Goal: Transaction & Acquisition: Download file/media

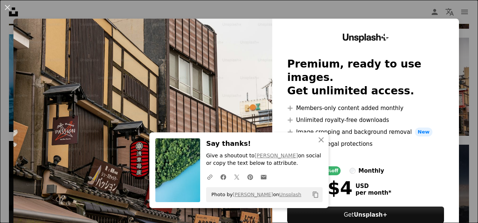
scroll to position [478, 0]
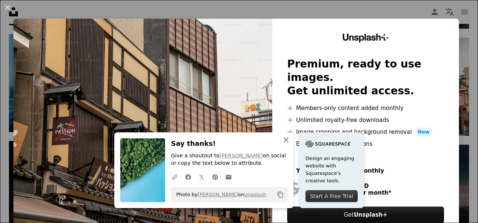
click at [282, 139] on icon "An X shape" at bounding box center [286, 140] width 9 height 9
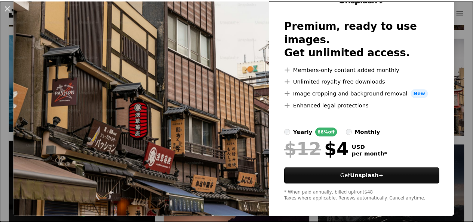
scroll to position [0, 0]
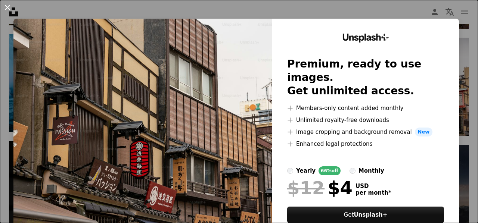
click at [12, 8] on button "An X shape" at bounding box center [7, 7] width 9 height 9
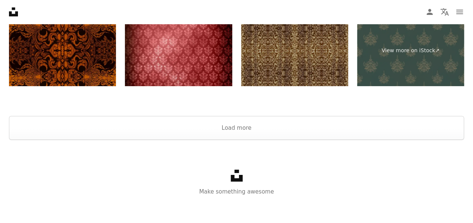
scroll to position [1352, 0]
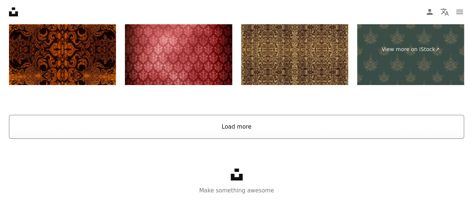
click at [305, 126] on button "Load more" at bounding box center [236, 127] width 455 height 24
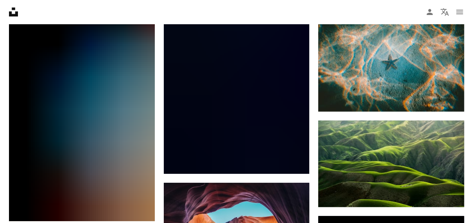
scroll to position [1628, 0]
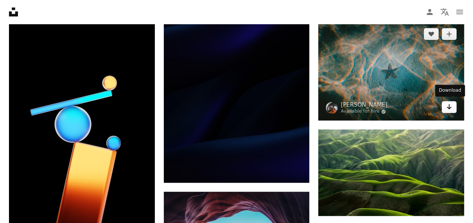
click at [449, 104] on icon "Arrow pointing down" at bounding box center [449, 106] width 6 height 9
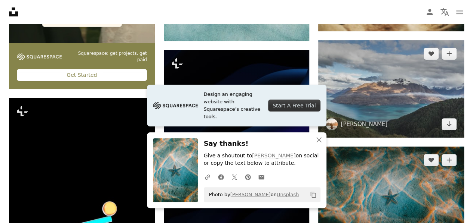
scroll to position [1502, 0]
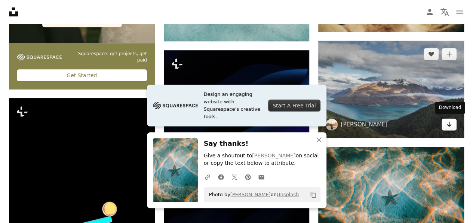
click at [454, 125] on link "Arrow pointing down" at bounding box center [448, 125] width 15 height 12
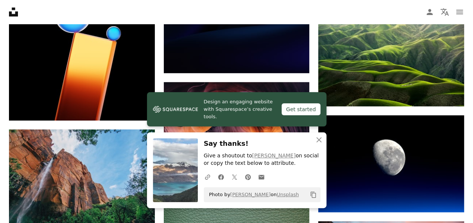
scroll to position [1740, 0]
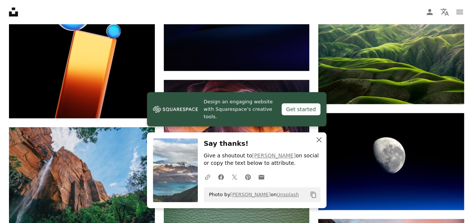
click at [321, 139] on icon "button" at bounding box center [318, 139] width 5 height 5
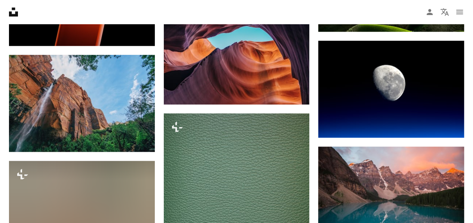
scroll to position [1813, 0]
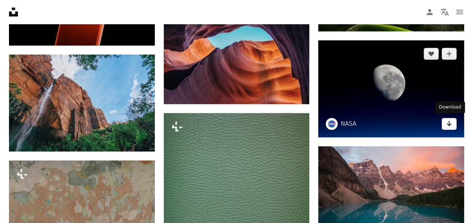
click at [450, 120] on icon "Arrow pointing down" at bounding box center [449, 123] width 6 height 9
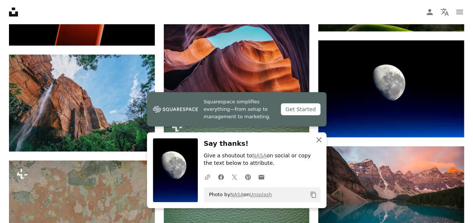
click at [321, 143] on icon "An X shape" at bounding box center [318, 140] width 9 height 9
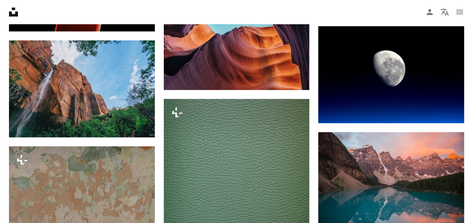
scroll to position [1827, 0]
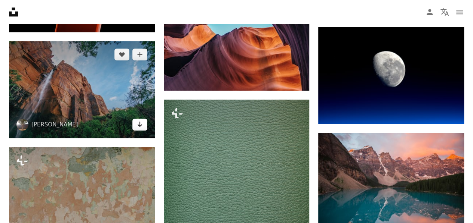
click at [133, 124] on link "Arrow pointing down" at bounding box center [139, 125] width 15 height 12
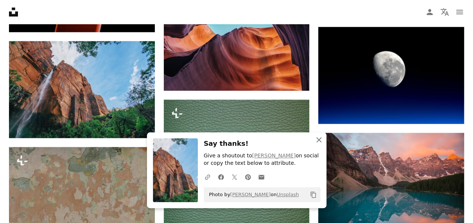
click at [316, 143] on icon "An X shape" at bounding box center [318, 140] width 9 height 9
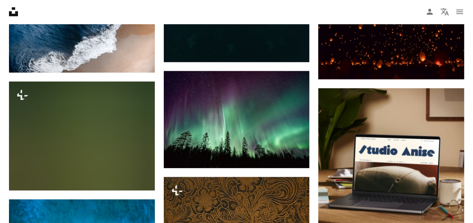
scroll to position [2189, 0]
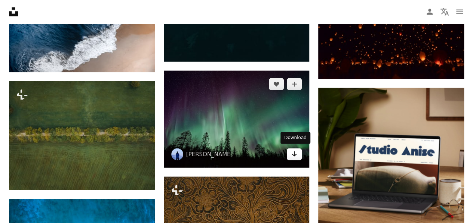
click at [289, 154] on link "Arrow pointing down" at bounding box center [294, 155] width 15 height 12
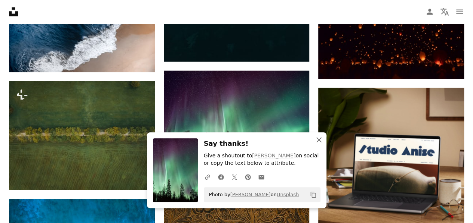
click at [319, 139] on icon "An X shape" at bounding box center [318, 140] width 9 height 9
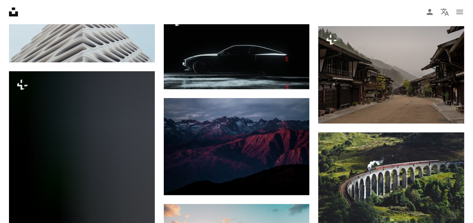
scroll to position [3002, 0]
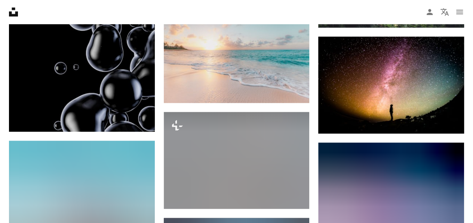
scroll to position [3166, 0]
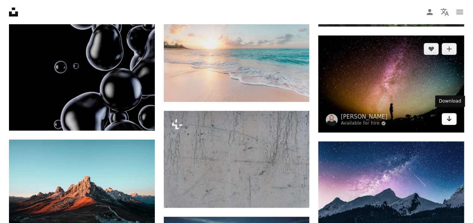
click at [452, 116] on link "Arrow pointing down" at bounding box center [448, 119] width 15 height 12
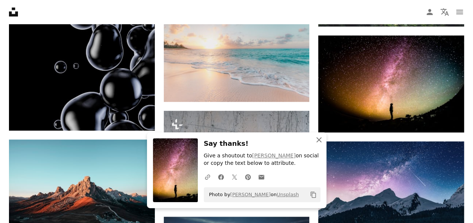
click at [322, 137] on icon "An X shape" at bounding box center [318, 140] width 9 height 9
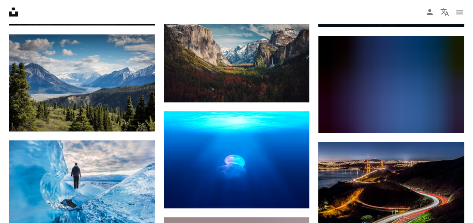
scroll to position [3379, 0]
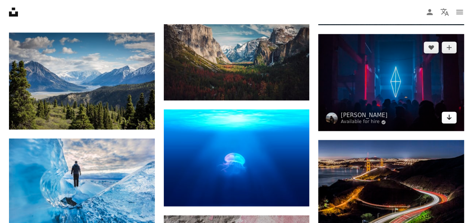
click at [449, 117] on icon "Arrow pointing down" at bounding box center [449, 117] width 6 height 9
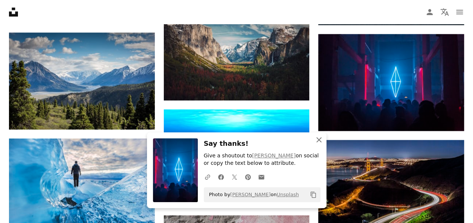
click at [320, 139] on icon "An X shape" at bounding box center [318, 140] width 9 height 9
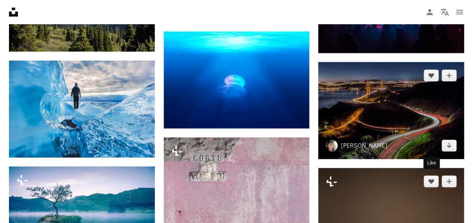
scroll to position [3456, 0]
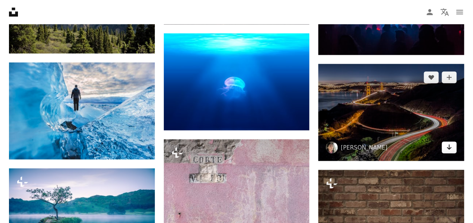
click at [453, 142] on link "Arrow pointing down" at bounding box center [448, 148] width 15 height 12
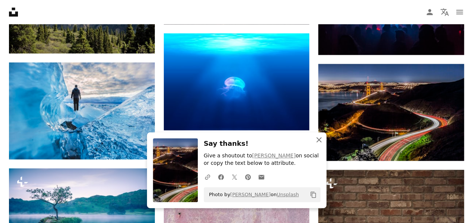
click at [322, 141] on icon "An X shape" at bounding box center [318, 140] width 9 height 9
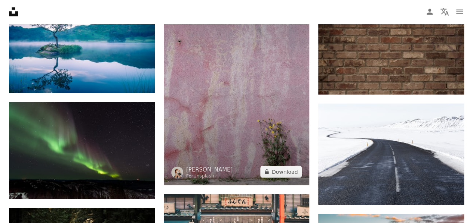
scroll to position [3628, 0]
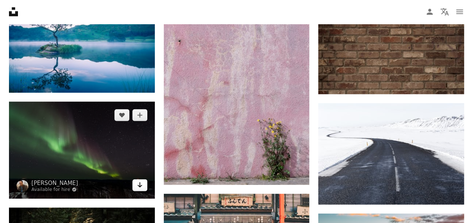
click at [141, 184] on icon "Arrow pointing down" at bounding box center [140, 185] width 6 height 9
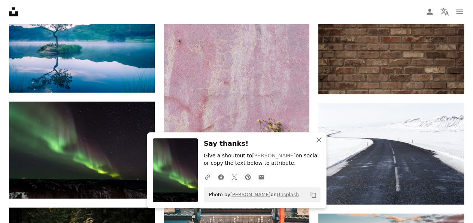
click at [319, 143] on icon "An X shape" at bounding box center [318, 140] width 9 height 9
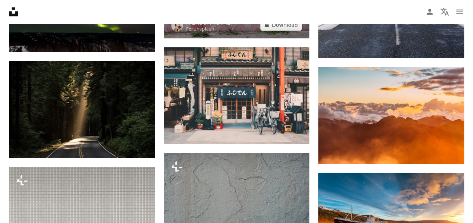
scroll to position [3809, 0]
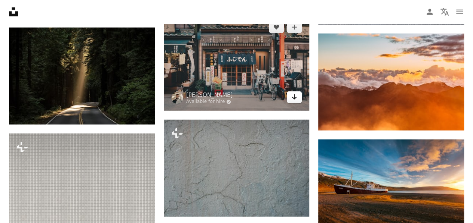
click at [298, 94] on link "Arrow pointing down" at bounding box center [294, 98] width 15 height 12
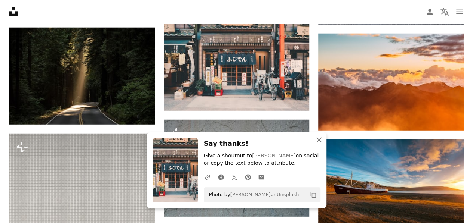
click at [322, 142] on icon "An X shape" at bounding box center [318, 140] width 9 height 9
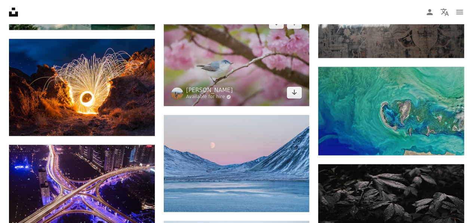
scroll to position [4871, 0]
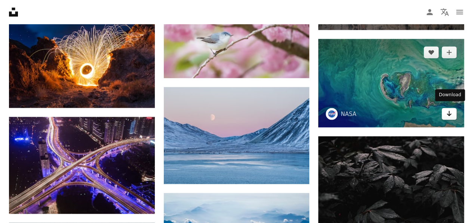
click at [449, 112] on icon "Arrow pointing down" at bounding box center [449, 113] width 6 height 9
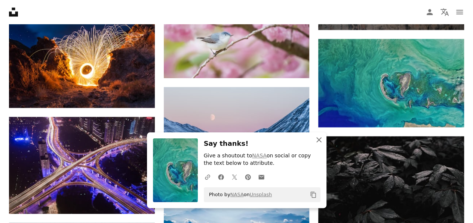
click at [322, 141] on icon "An X shape" at bounding box center [318, 140] width 9 height 9
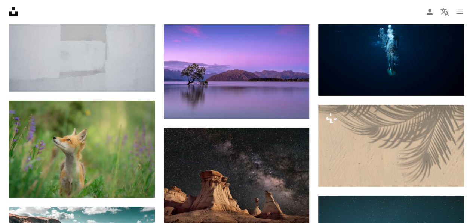
scroll to position [5237, 0]
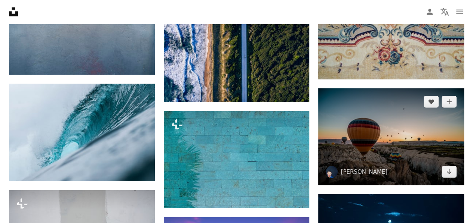
click at [460, 90] on img at bounding box center [391, 137] width 146 height 97
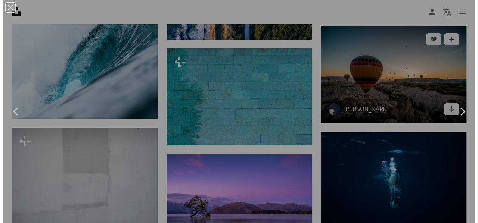
scroll to position [5436, 0]
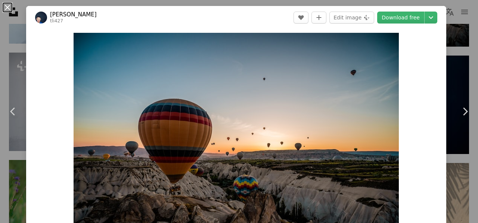
click at [5, 7] on button "An X shape" at bounding box center [7, 7] width 9 height 9
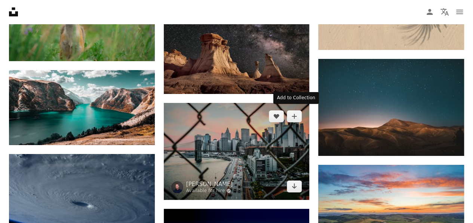
scroll to position [5589, 0]
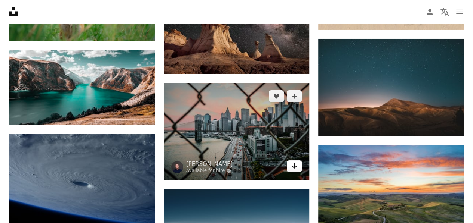
click at [293, 168] on link "Arrow pointing down" at bounding box center [294, 167] width 15 height 12
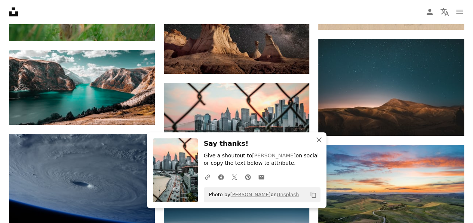
click at [318, 139] on icon "An X shape" at bounding box center [318, 140] width 9 height 9
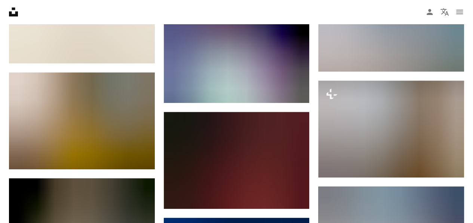
scroll to position [5863, 0]
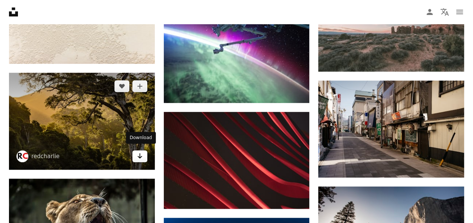
click at [138, 154] on icon "Download" at bounding box center [139, 156] width 5 height 5
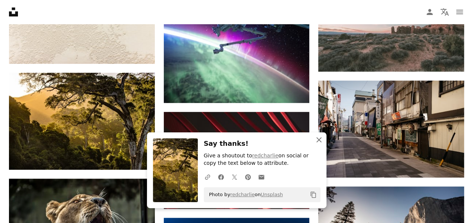
click at [318, 140] on icon "button" at bounding box center [318, 139] width 5 height 5
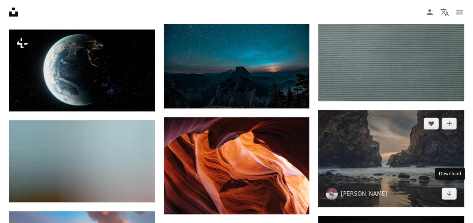
scroll to position [6375, 0]
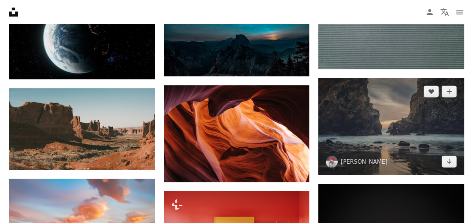
click at [449, 157] on icon "Arrow pointing down" at bounding box center [449, 161] width 6 height 9
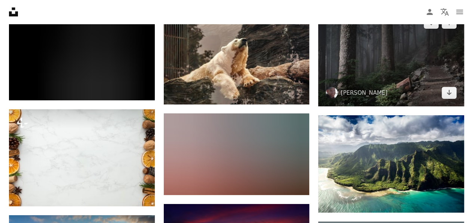
scroll to position [7165, 0]
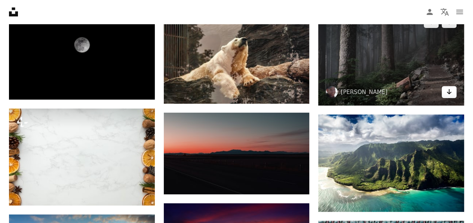
click at [448, 89] on icon "Arrow pointing down" at bounding box center [449, 91] width 6 height 9
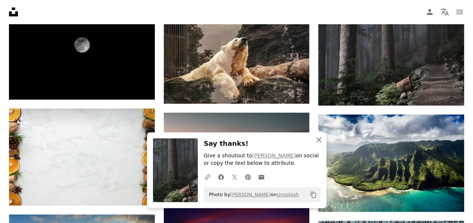
click at [322, 141] on icon "An X shape" at bounding box center [318, 140] width 9 height 9
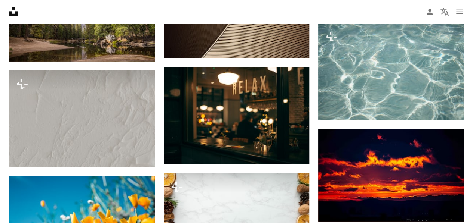
scroll to position [8120, 0]
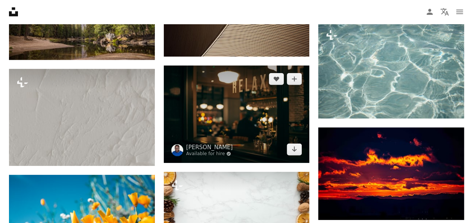
click at [302, 154] on img at bounding box center [237, 114] width 146 height 97
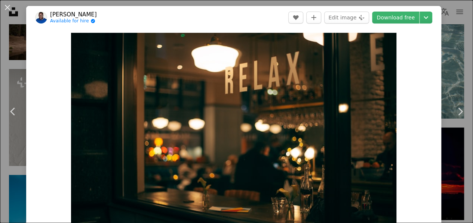
click at [414, 25] on header "[PERSON_NAME] Onojeghuo Available for hire A checkmark inside of a circle A hea…" at bounding box center [233, 17] width 415 height 23
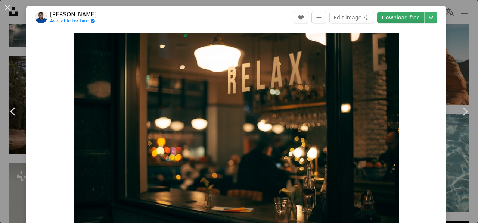
click at [405, 18] on link "Download free" at bounding box center [400, 18] width 47 height 12
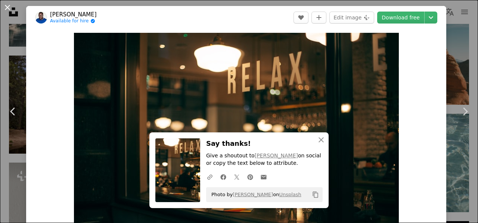
click at [10, 3] on button "An X shape" at bounding box center [7, 7] width 9 height 9
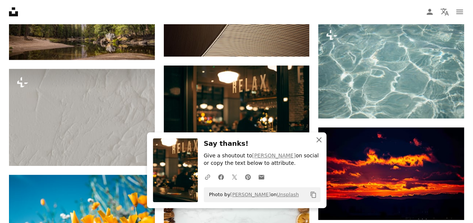
click at [318, 140] on icon "An X shape" at bounding box center [318, 140] width 9 height 9
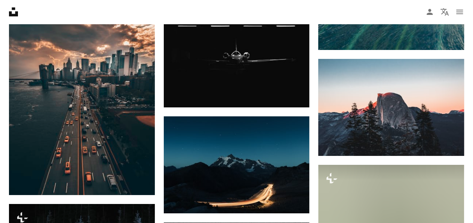
scroll to position [8370, 0]
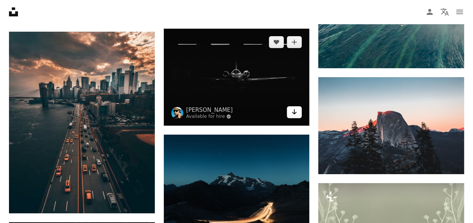
click at [293, 111] on icon "Arrow pointing down" at bounding box center [294, 112] width 6 height 9
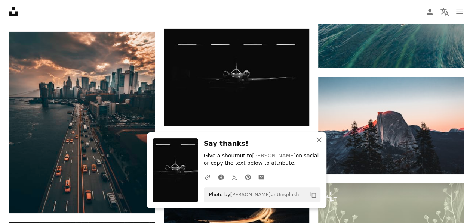
click at [316, 140] on icon "An X shape" at bounding box center [318, 140] width 9 height 9
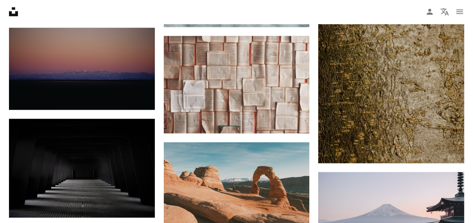
scroll to position [10650, 0]
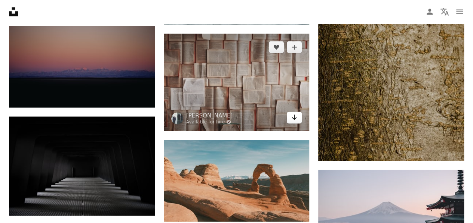
click at [291, 117] on link "Arrow pointing down" at bounding box center [294, 118] width 15 height 12
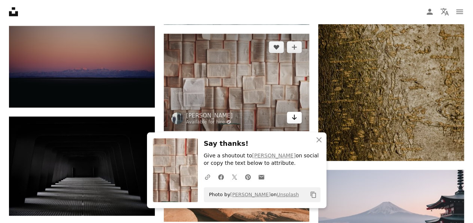
click at [291, 117] on link "Arrow pointing down" at bounding box center [294, 118] width 15 height 12
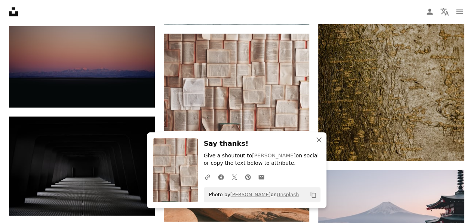
click at [315, 138] on icon "An X shape" at bounding box center [318, 140] width 9 height 9
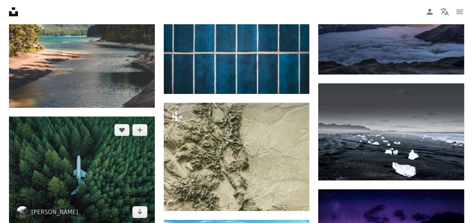
scroll to position [13831, 0]
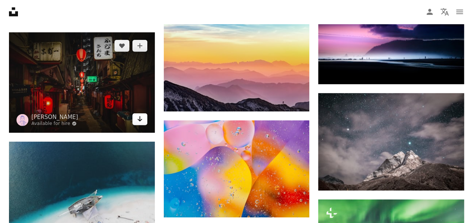
click at [137, 115] on icon "Arrow pointing down" at bounding box center [140, 119] width 6 height 9
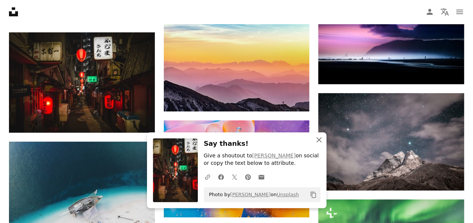
click at [317, 141] on icon "An X shape" at bounding box center [318, 140] width 9 height 9
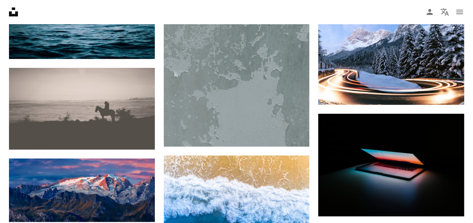
scroll to position [14241, 0]
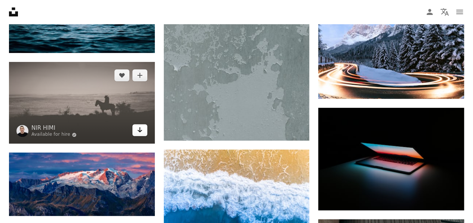
click at [136, 127] on link "Arrow pointing down" at bounding box center [139, 130] width 15 height 12
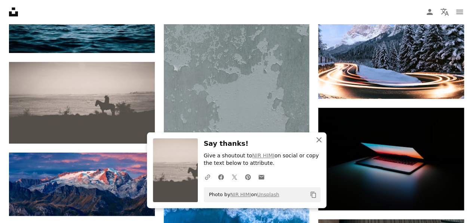
click at [323, 139] on button "An X shape Close" at bounding box center [318, 140] width 15 height 15
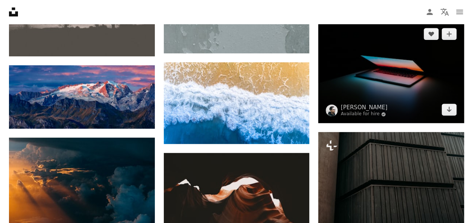
scroll to position [14330, 0]
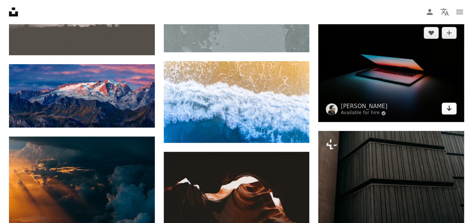
click at [451, 104] on icon "Arrow pointing down" at bounding box center [449, 108] width 6 height 9
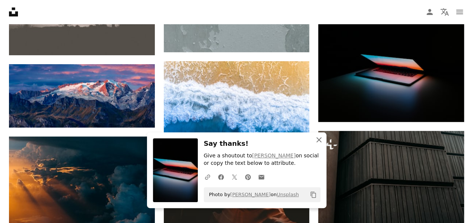
click at [318, 140] on icon "button" at bounding box center [318, 139] width 5 height 5
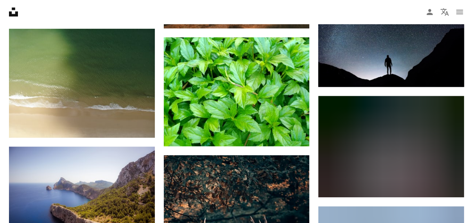
scroll to position [12596, 0]
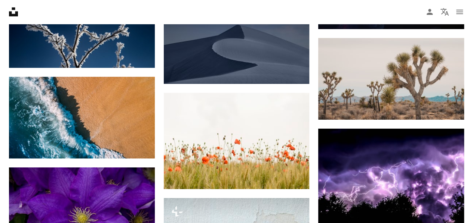
click at [13, 18] on icon "Unsplash logo Unsplash Home" at bounding box center [13, 11] width 15 height 15
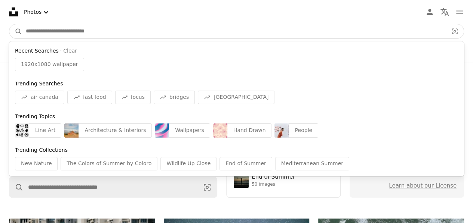
click at [148, 28] on input "Find visuals sitewide" at bounding box center [233, 31] width 423 height 14
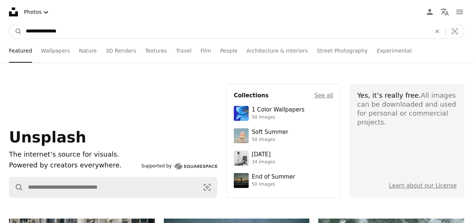
type input "**********"
click at [9, 24] on button "A magnifying glass" at bounding box center [15, 31] width 13 height 14
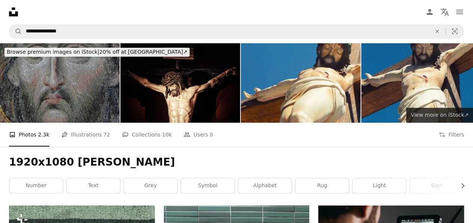
click at [424, 113] on span "View more on iStock ↗" at bounding box center [439, 115] width 58 height 6
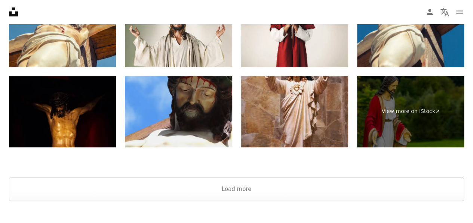
scroll to position [1594, 0]
